Goal: Task Accomplishment & Management: Complete application form

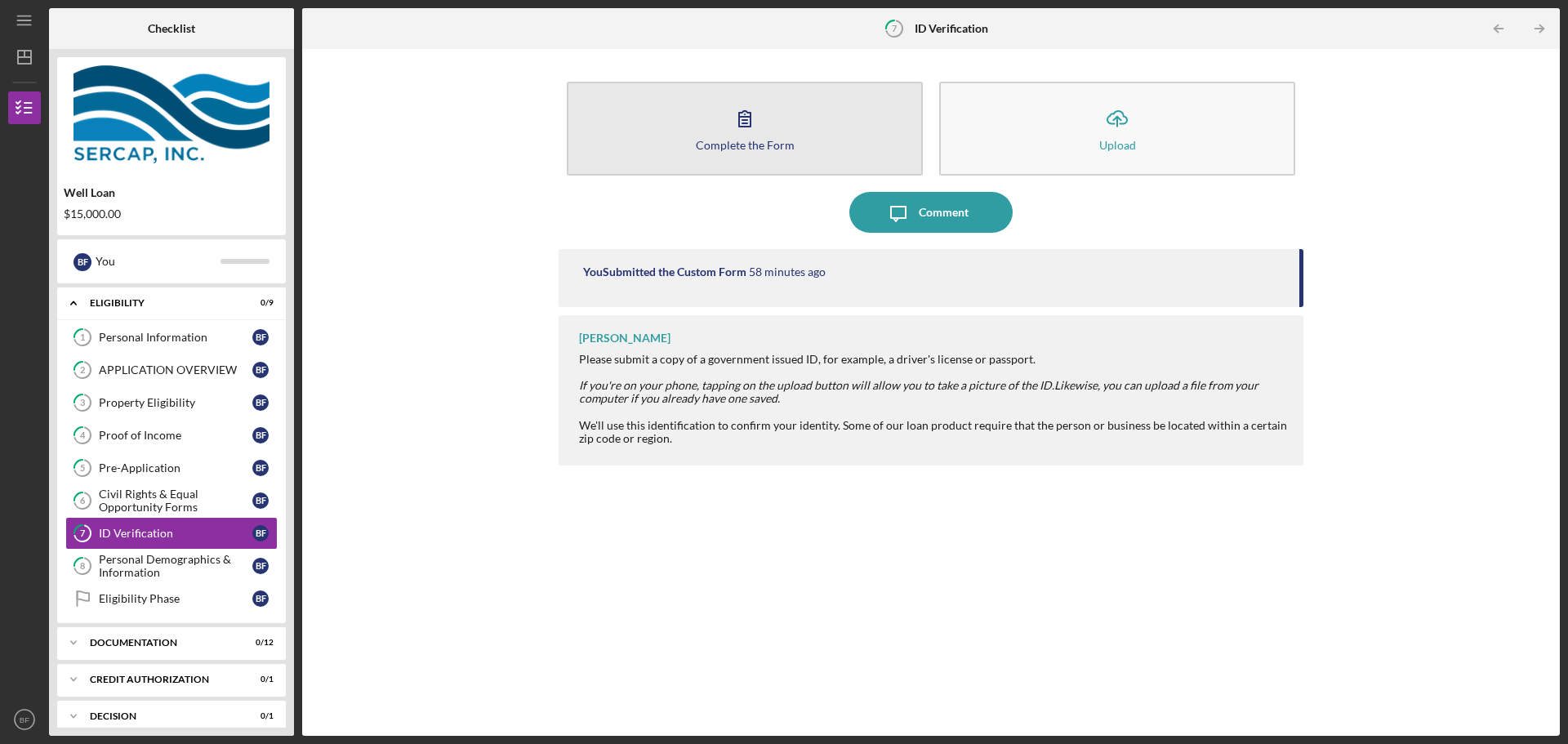
click at [680, 131] on button "Complete the Form Form" at bounding box center [744, 128] width 356 height 94
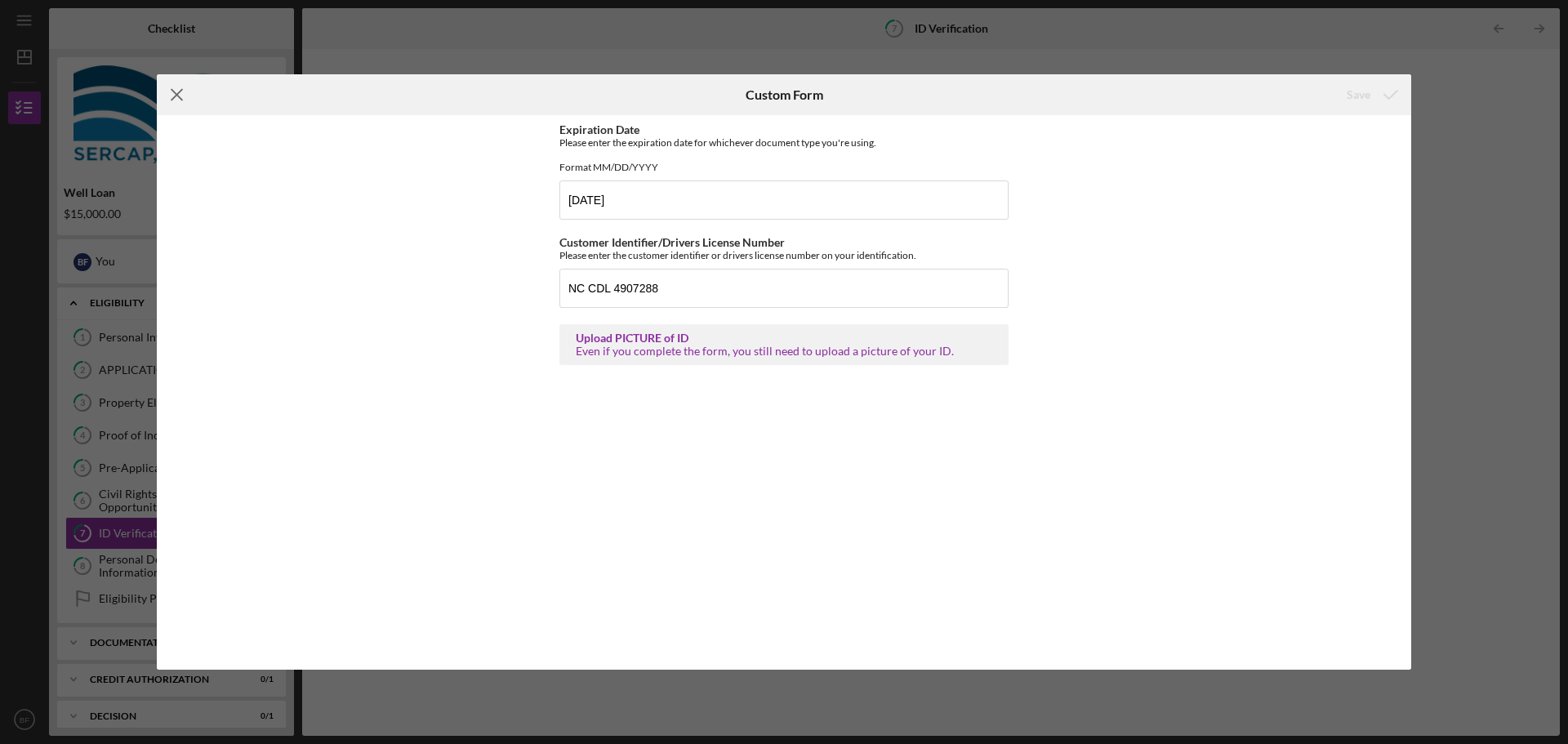
click at [182, 95] on icon "Icon/Menu Close" at bounding box center [177, 95] width 41 height 41
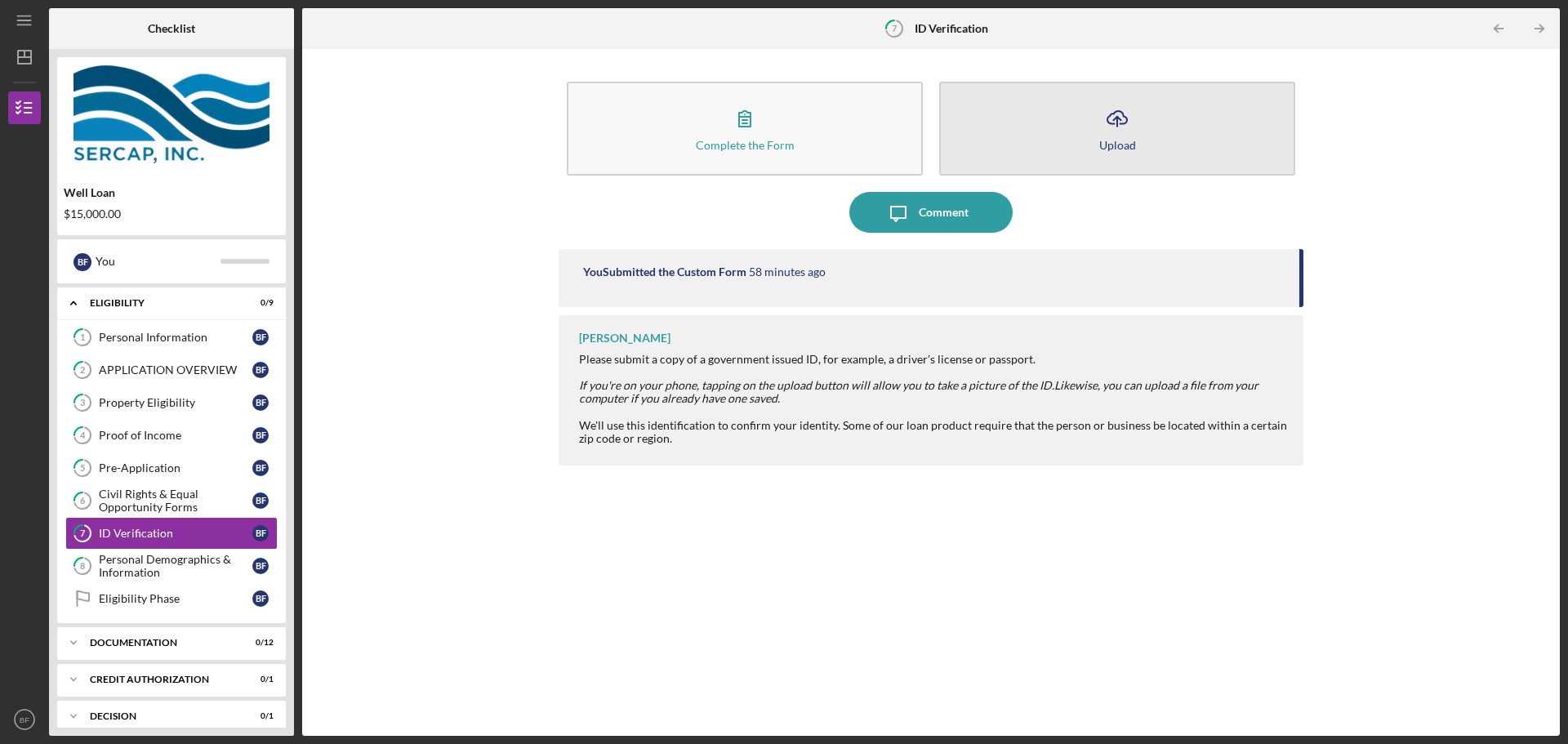
click at [1120, 117] on icon "Icon/Upload" at bounding box center [1117, 118] width 41 height 41
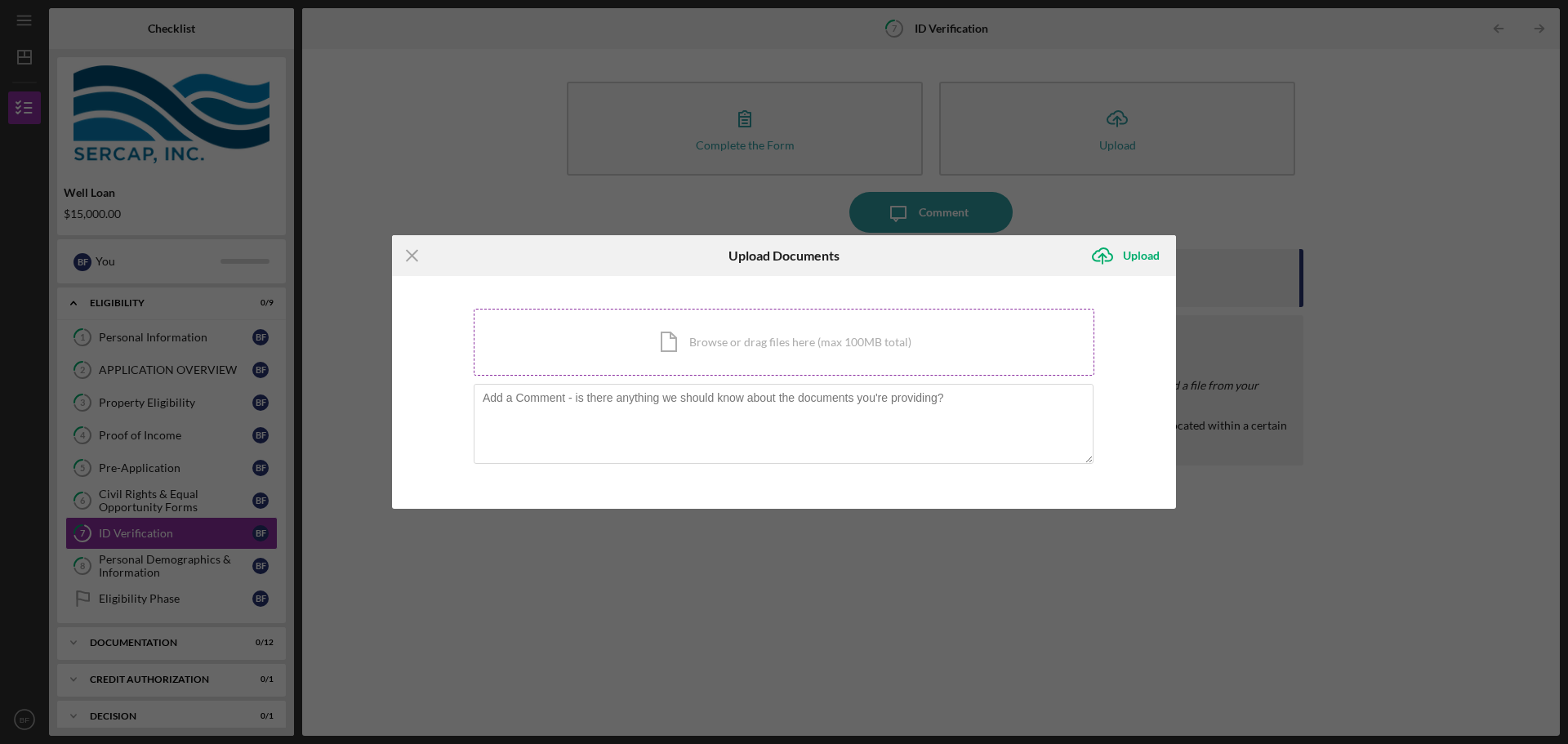
click at [827, 337] on div "Icon/Document Browse or drag files here (max 100MB total) Tap to choose files o…" at bounding box center [783, 342] width 620 height 67
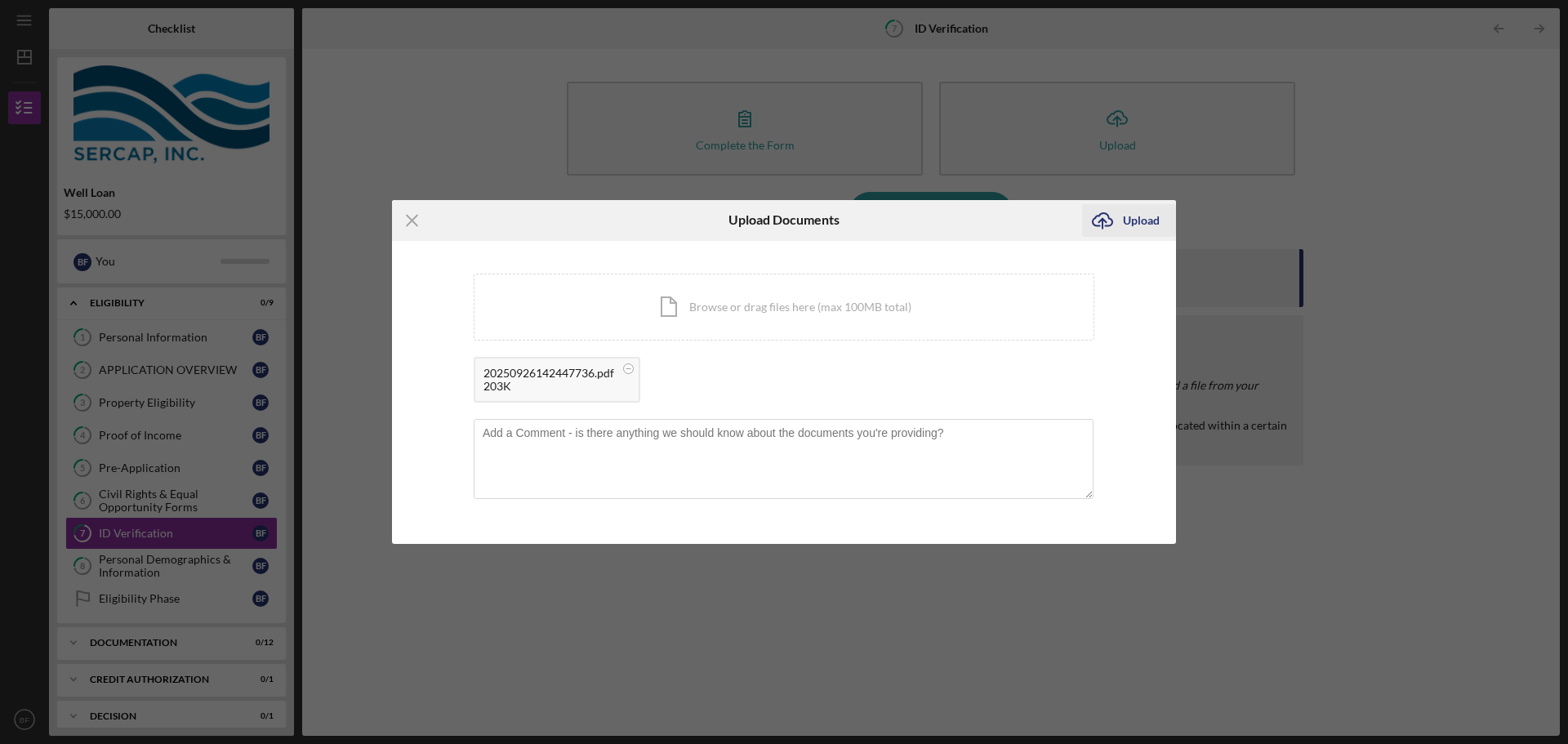
click at [1125, 223] on div "Upload" at bounding box center [1141, 221] width 36 height 33
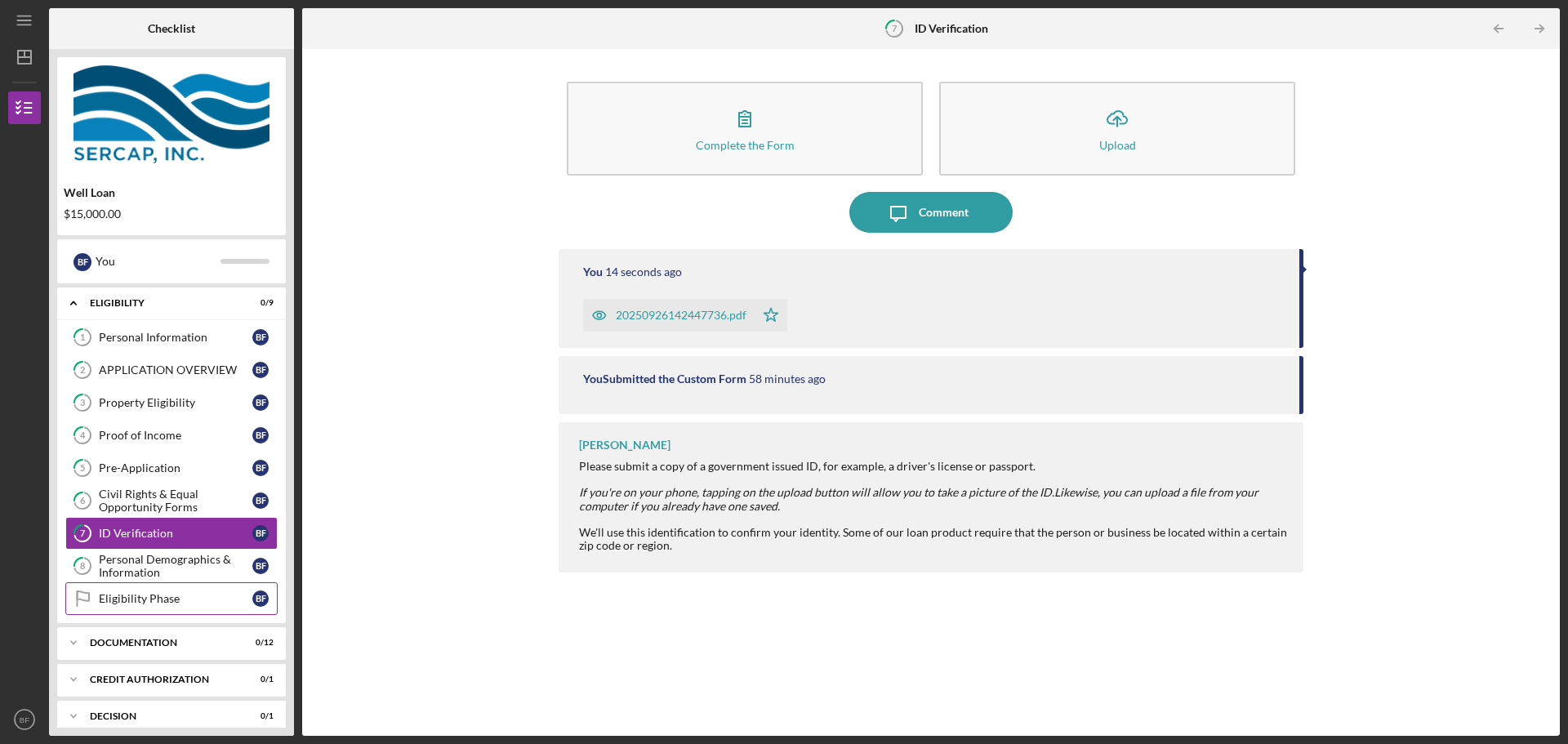
click at [159, 601] on div "Eligibility Phase" at bounding box center [175, 599] width 153 height 13
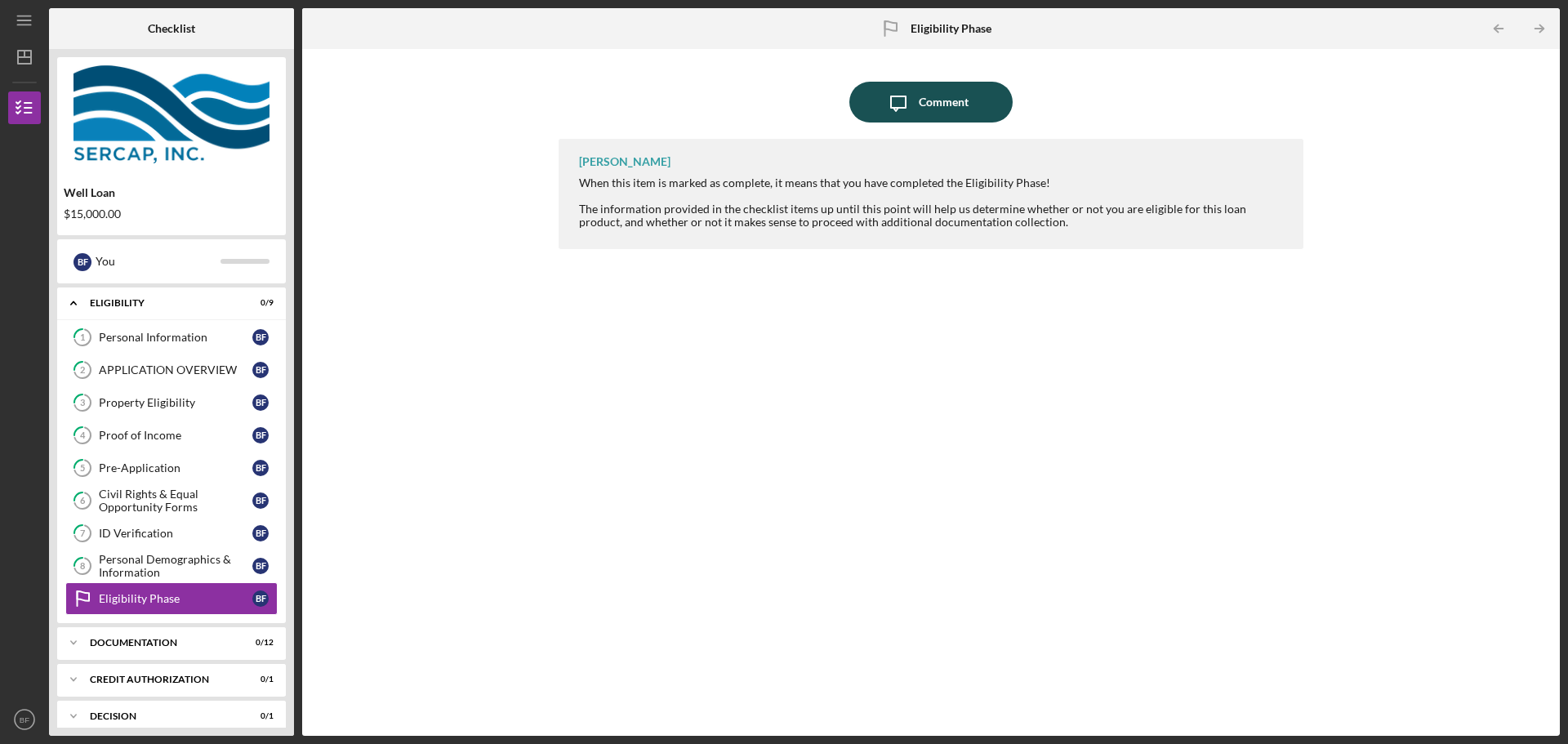
click at [915, 104] on icon "Icon/Message" at bounding box center [898, 102] width 41 height 41
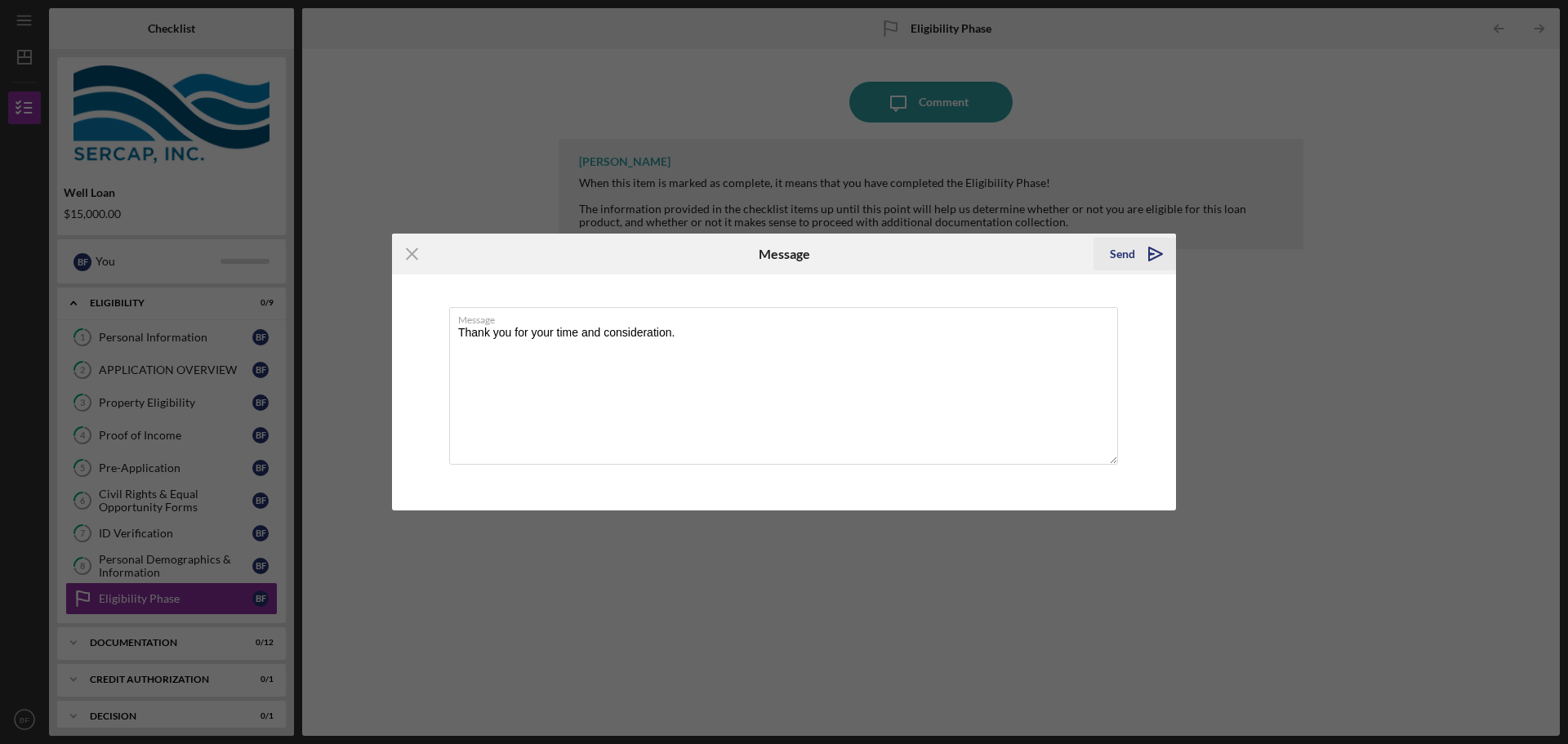
type textarea "Thank you for your time and consideration."
click at [1127, 254] on div "Send" at bounding box center [1122, 254] width 25 height 33
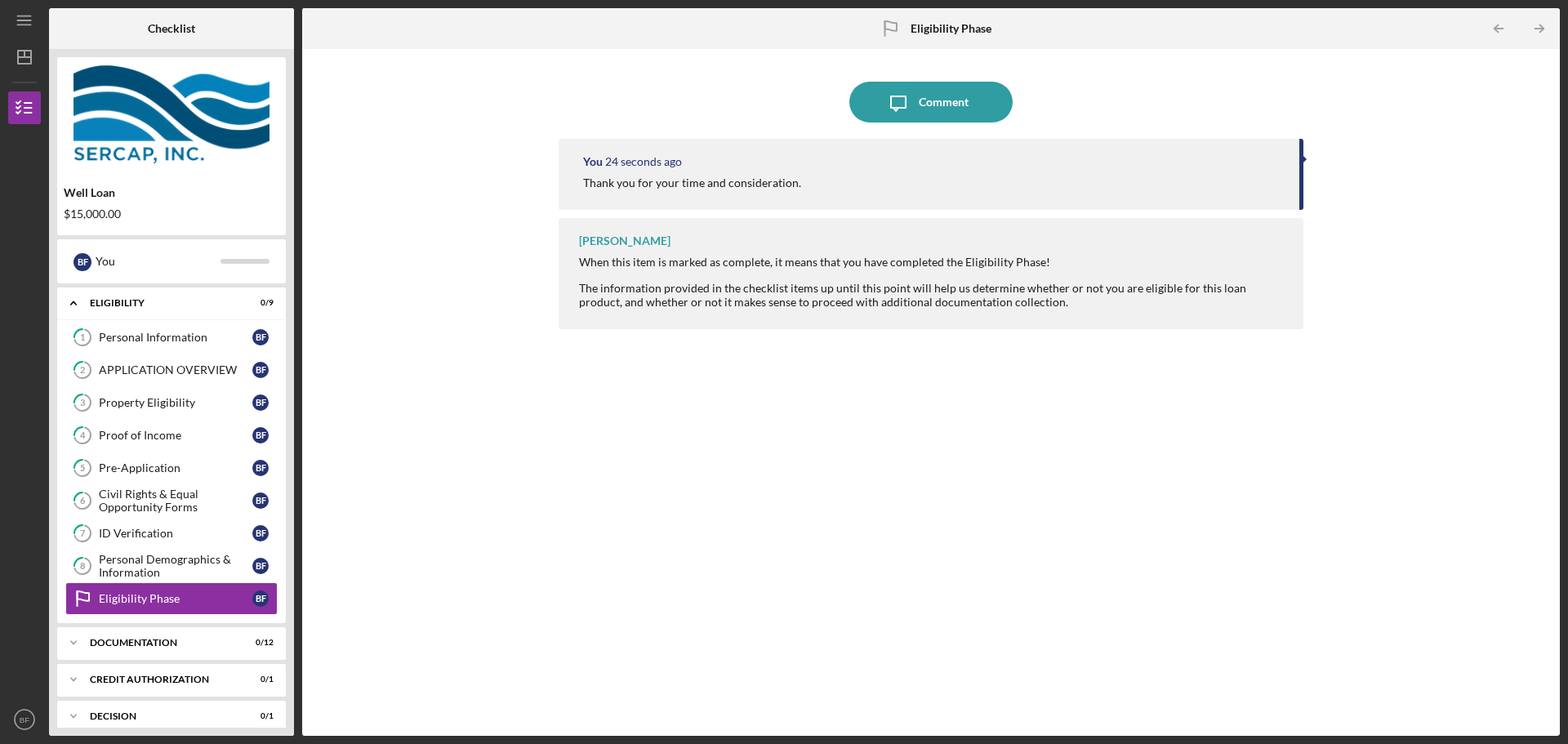
drag, startPoint x: 300, startPoint y: 631, endPoint x: 298, endPoint y: 642, distance: 11.2
click at [298, 642] on div "Checklist Well Loan $15,000.00 B F You Icon/Expander Eligibility 0 / 9 1 Person…" at bounding box center [804, 372] width 1510 height 728
click at [30, 58] on line "button" at bounding box center [25, 58] width 13 height 0
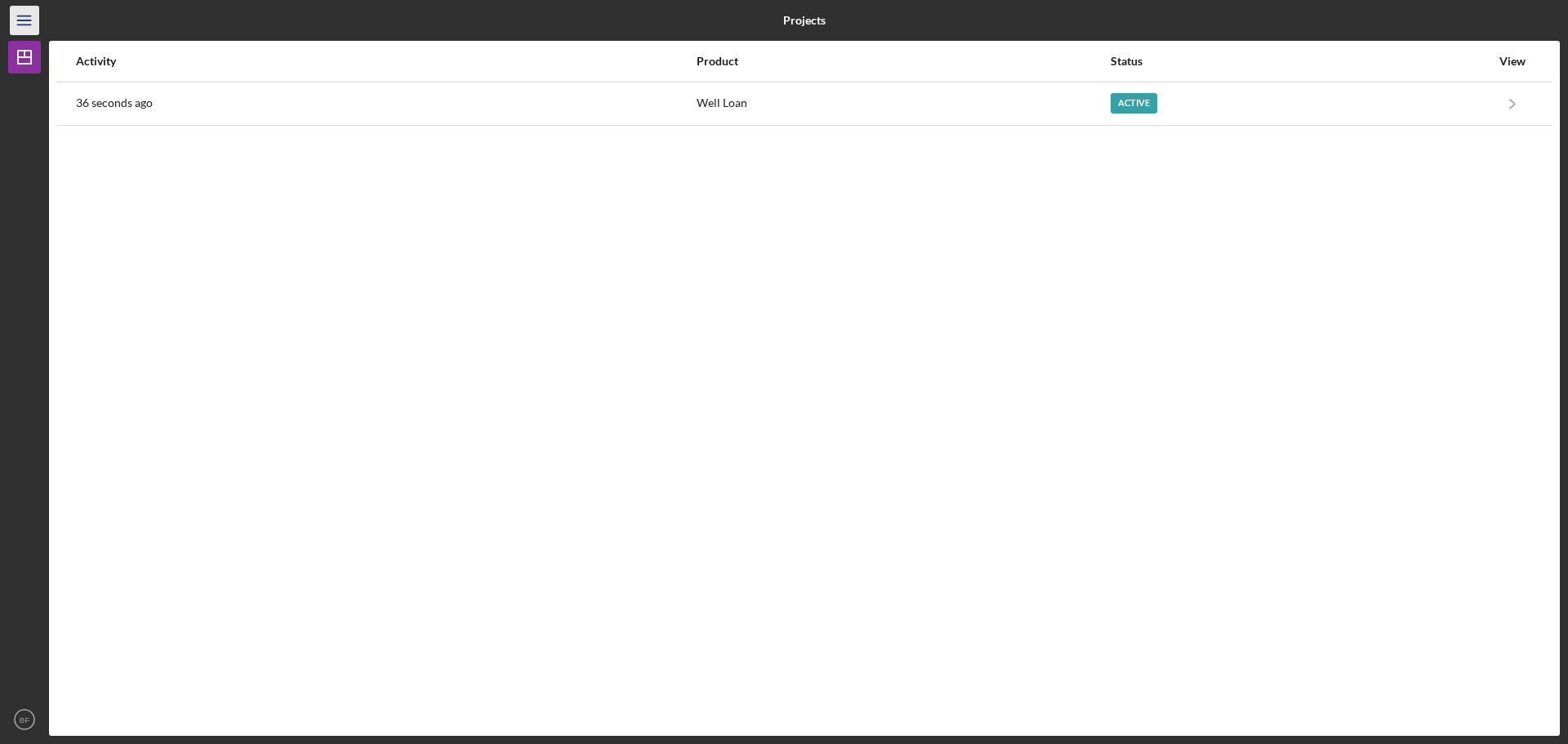
click at [32, 29] on icon "Icon/Menu" at bounding box center [25, 21] width 36 height 36
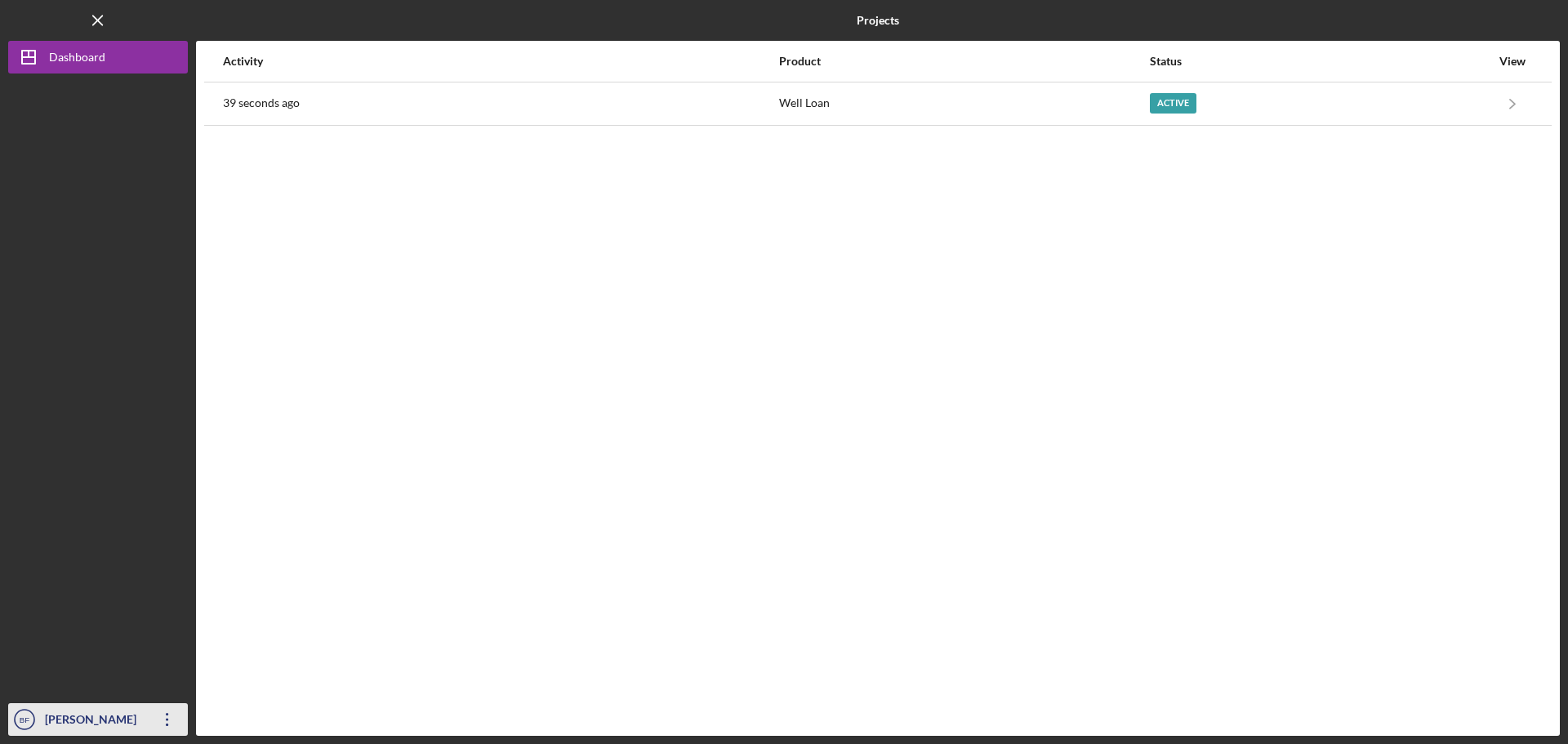
click at [158, 718] on icon "Icon/Overflow" at bounding box center [167, 719] width 41 height 41
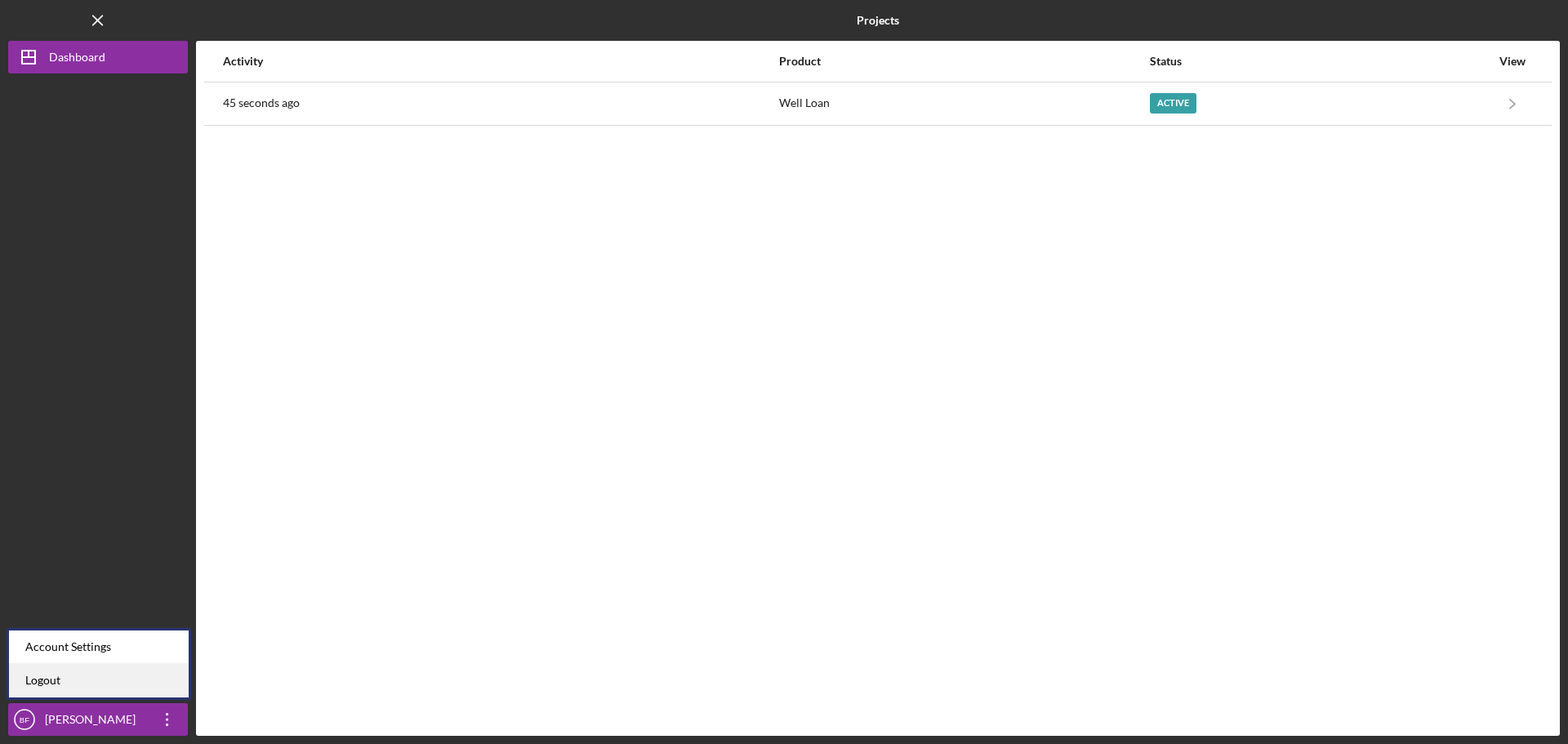
click at [118, 680] on link "Logout" at bounding box center [98, 681] width 179 height 34
